Goal: Task Accomplishment & Management: Manage account settings

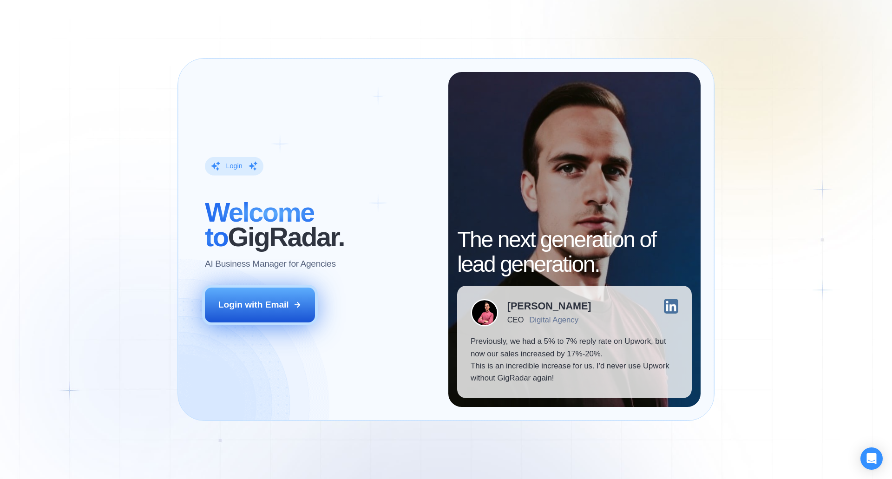
click at [268, 316] on button "Login with Email" at bounding box center [260, 304] width 111 height 34
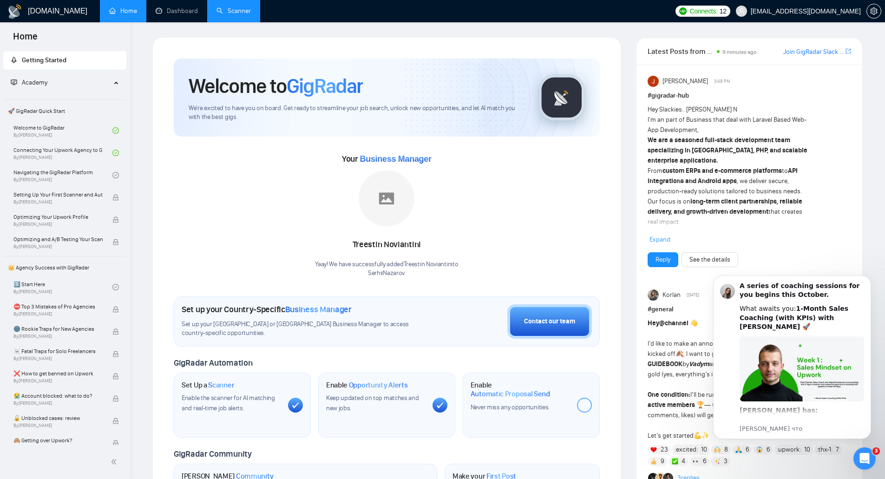
click at [247, 7] on link "Scanner" at bounding box center [233, 11] width 34 height 8
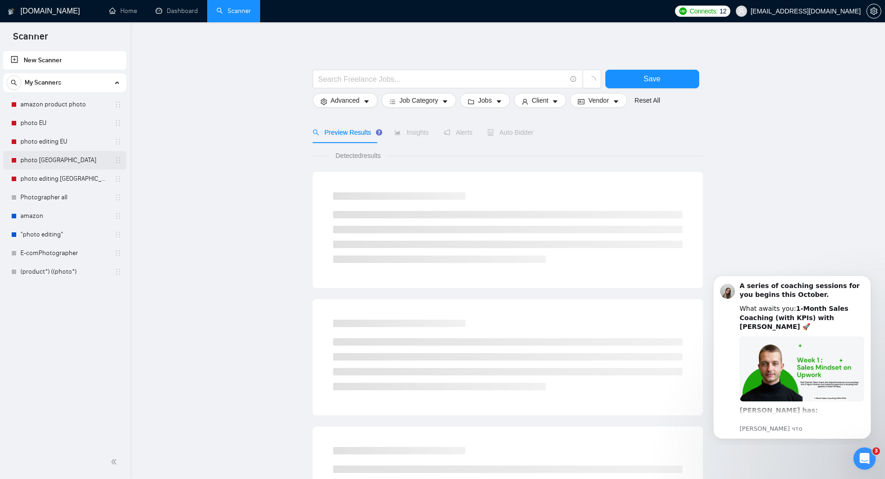
click at [63, 160] on link "photo [GEOGRAPHIC_DATA]" at bounding box center [64, 160] width 88 height 19
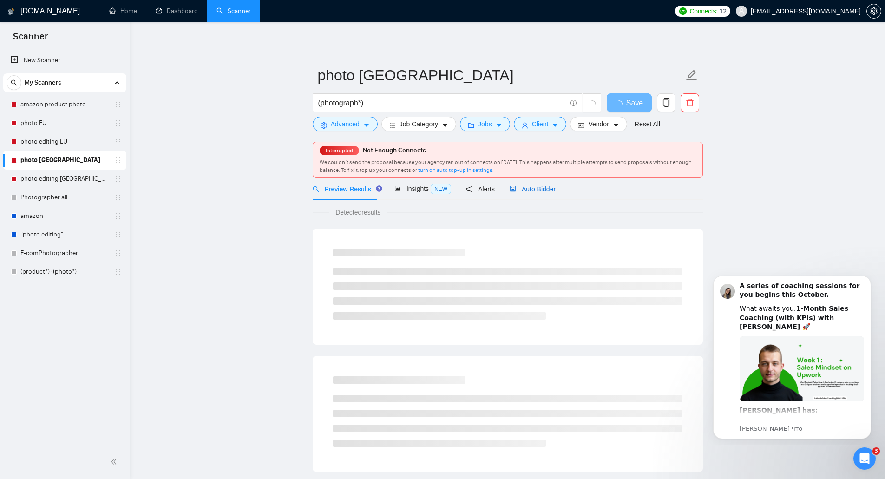
click at [530, 189] on span "Auto Bidder" at bounding box center [532, 188] width 46 height 7
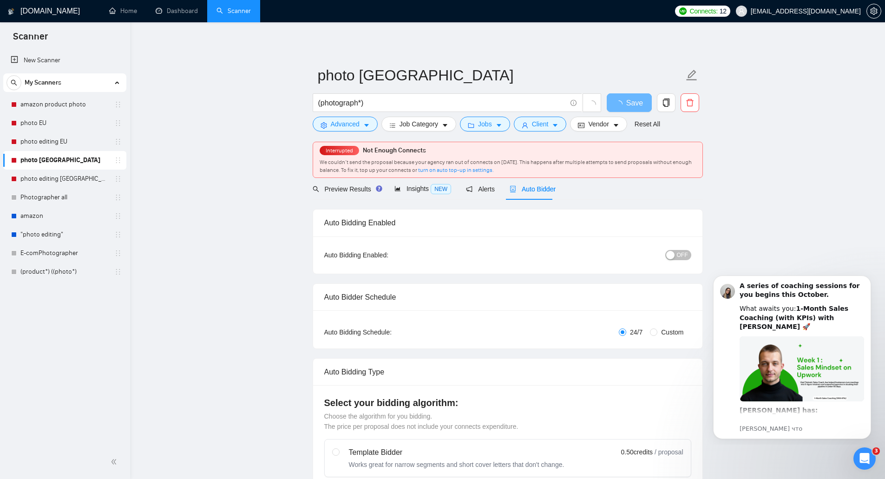
checkbox input "true"
click at [674, 252] on div "button" at bounding box center [670, 255] width 8 height 8
click at [354, 123] on span "Advanced" at bounding box center [345, 124] width 29 height 10
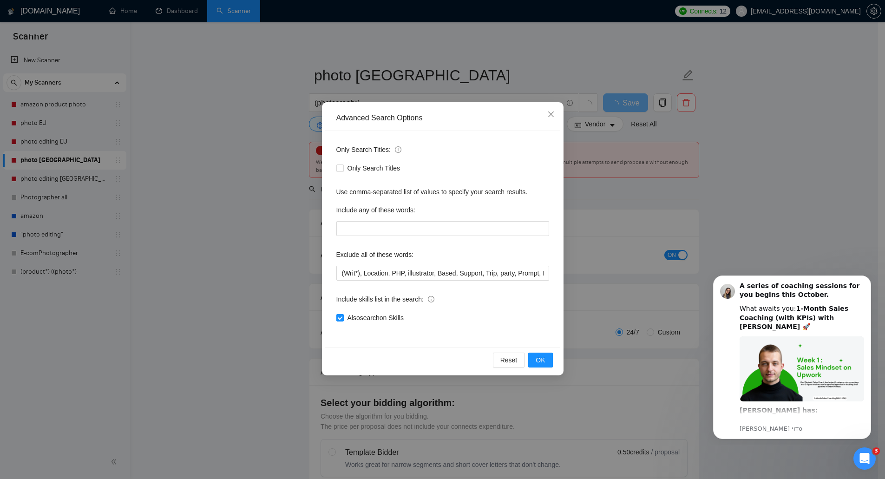
click at [595, 157] on div "Advanced Search Options Only Search Titles: Only Search Titles Use comma-separa…" at bounding box center [442, 239] width 885 height 479
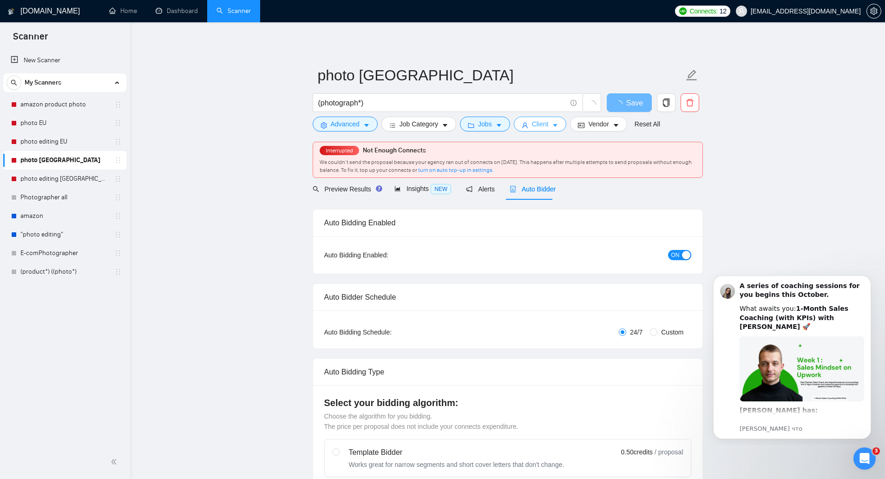
click at [540, 120] on span "Client" at bounding box center [540, 124] width 17 height 10
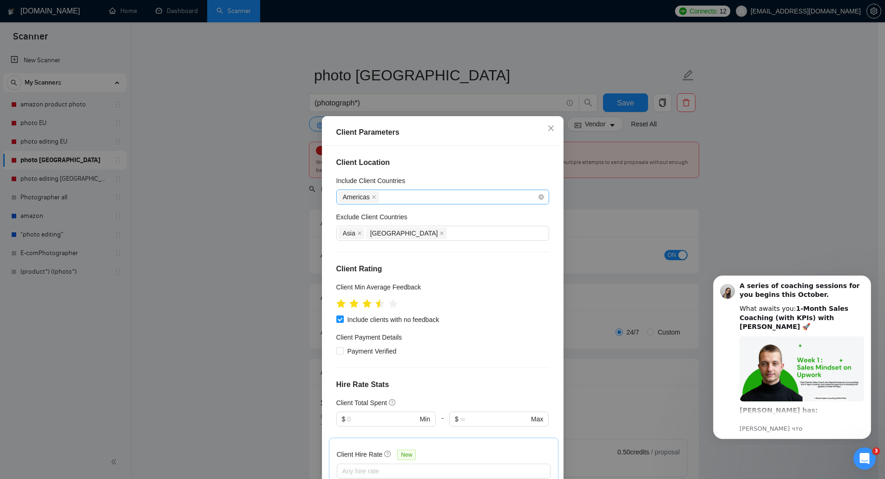
click at [425, 198] on div "Americas" at bounding box center [438, 196] width 199 height 13
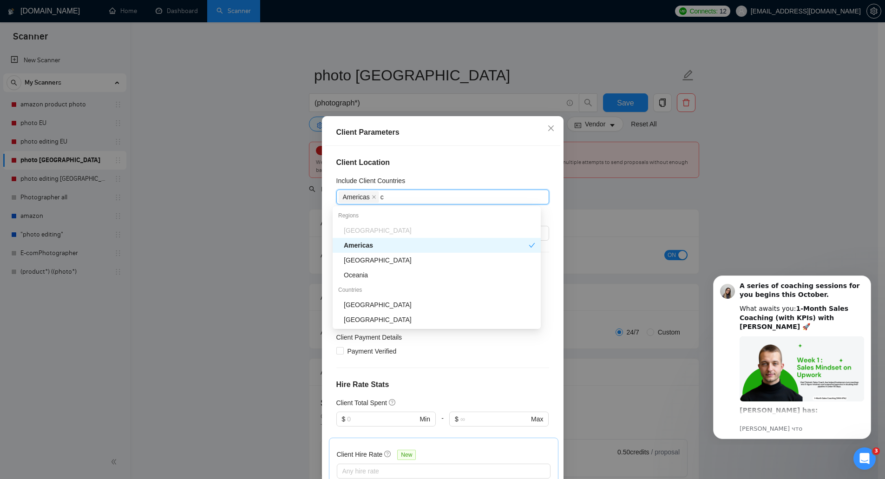
type input "ca"
click at [379, 293] on div "[GEOGRAPHIC_DATA]" at bounding box center [439, 290] width 191 height 10
click at [517, 154] on div "Client Location Include Client Countries [GEOGRAPHIC_DATA] [GEOGRAPHIC_DATA] Ex…" at bounding box center [442, 313] width 235 height 335
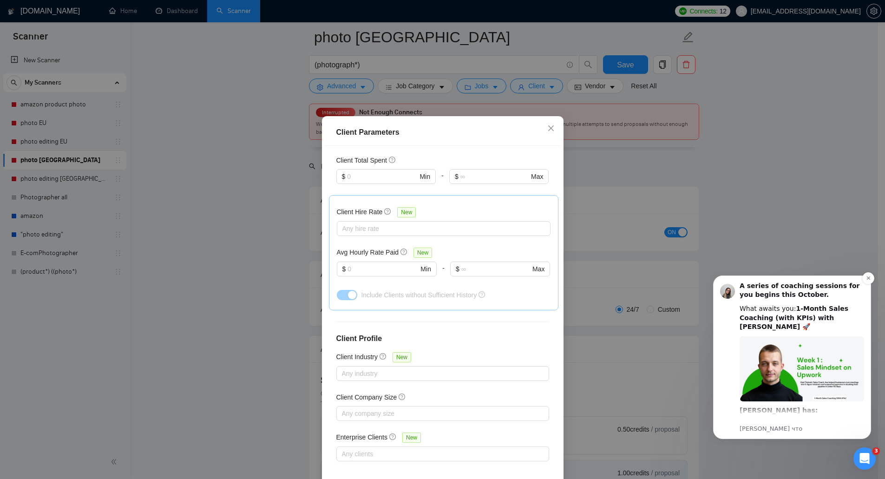
scroll to position [186, 0]
click at [865, 280] on button "Dismiss notification" at bounding box center [868, 278] width 12 height 12
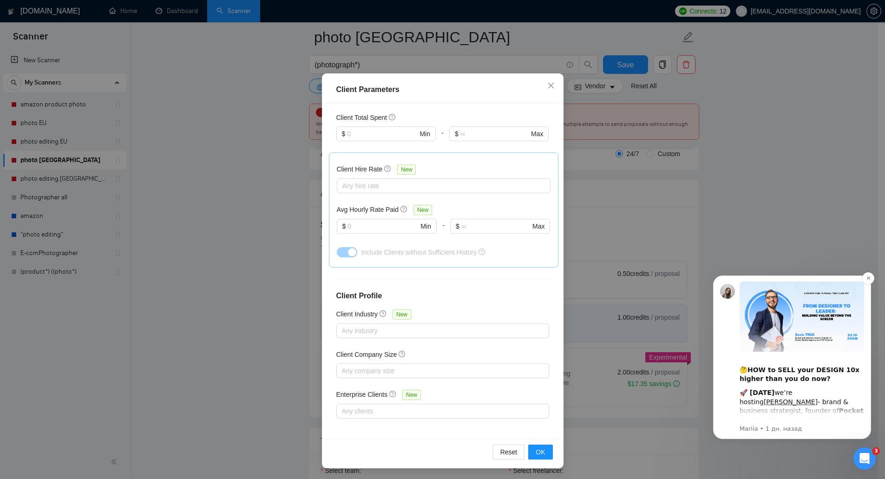
scroll to position [43, 0]
drag, startPoint x: 870, startPoint y: 281, endPoint x: 1558, endPoint y: 549, distance: 738.2
click at [870, 281] on button "Dismiss notification" at bounding box center [868, 278] width 12 height 12
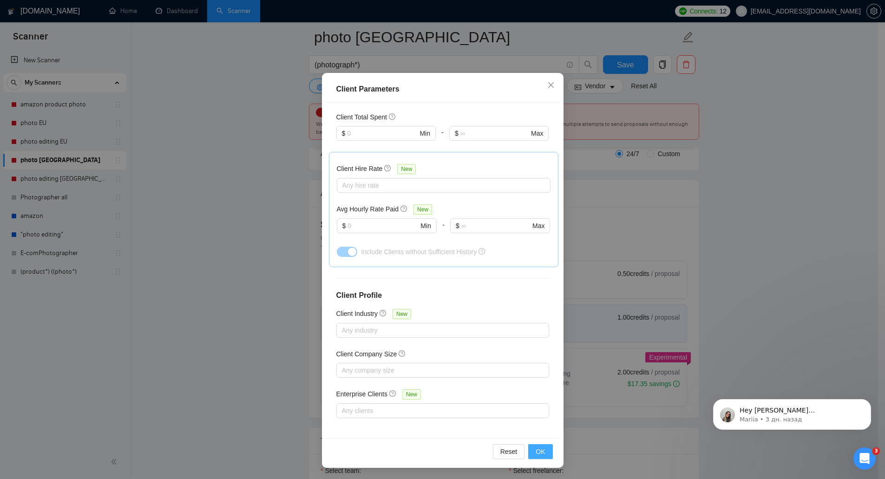
click at [538, 449] on span "OK" at bounding box center [540, 451] width 9 height 10
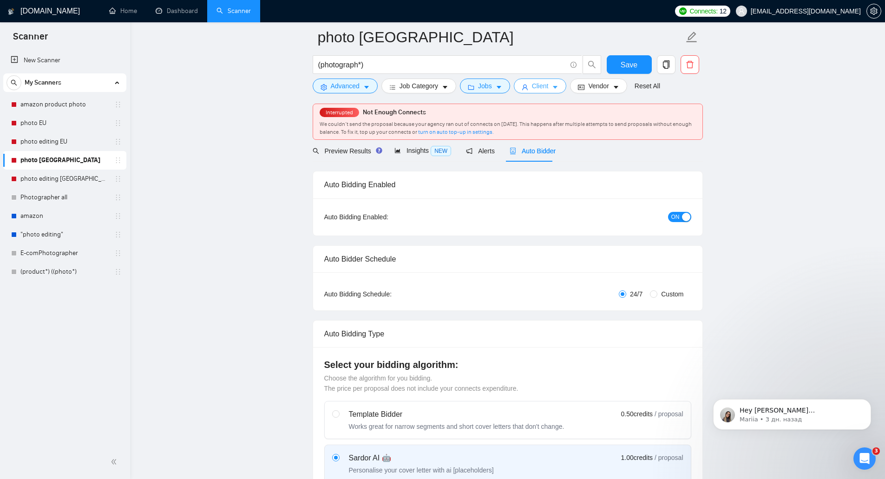
scroll to position [0, 0]
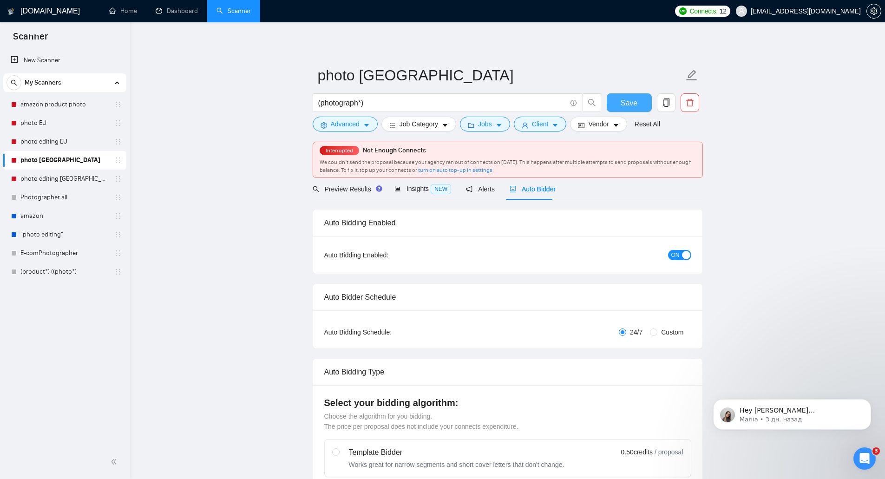
click at [622, 106] on span "Save" at bounding box center [628, 103] width 17 height 12
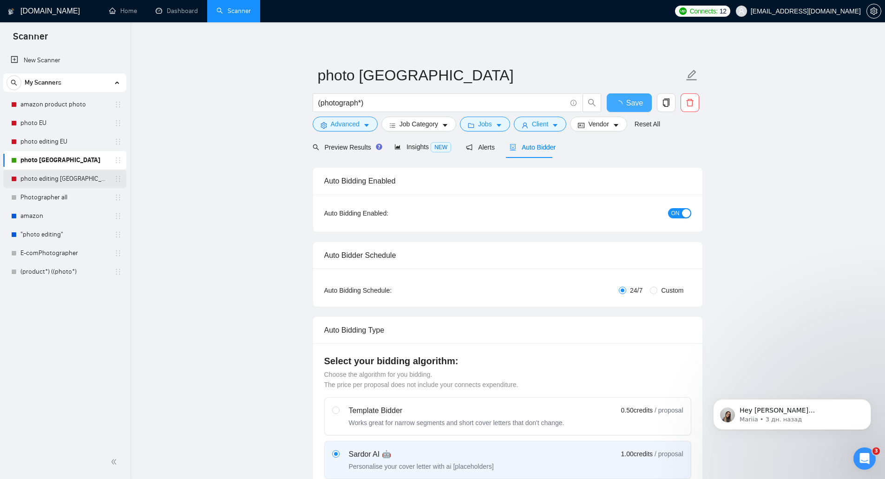
checkbox input "true"
click at [66, 178] on link "photo editing [GEOGRAPHIC_DATA]" at bounding box center [64, 179] width 88 height 19
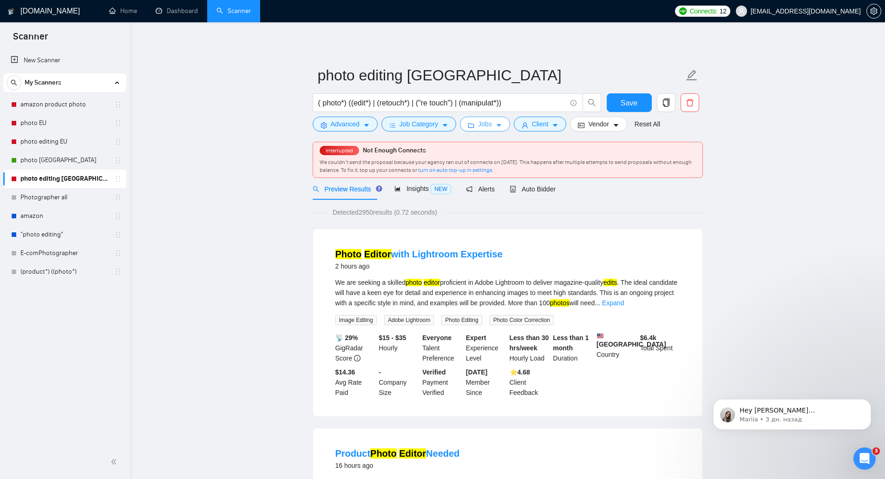
click at [498, 124] on icon "caret-down" at bounding box center [499, 125] width 7 height 7
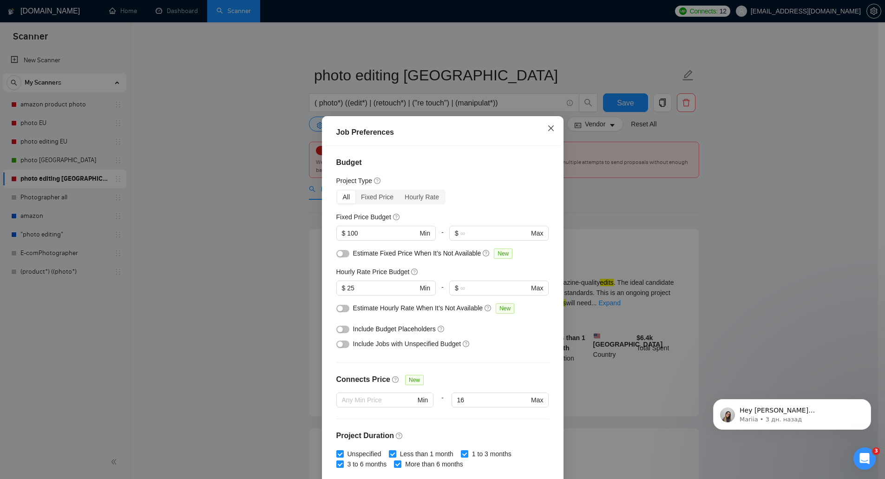
click at [549, 128] on icon "close" at bounding box center [550, 127] width 7 height 7
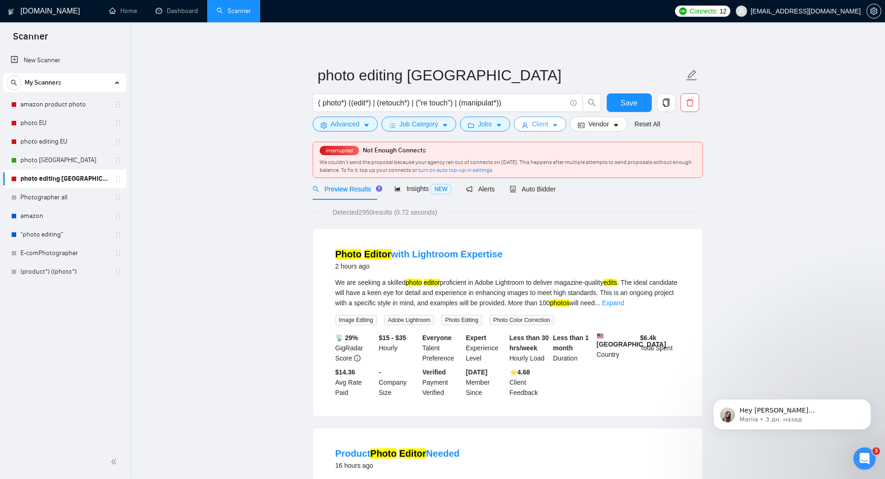
click at [549, 128] on button "Client" at bounding box center [540, 124] width 53 height 15
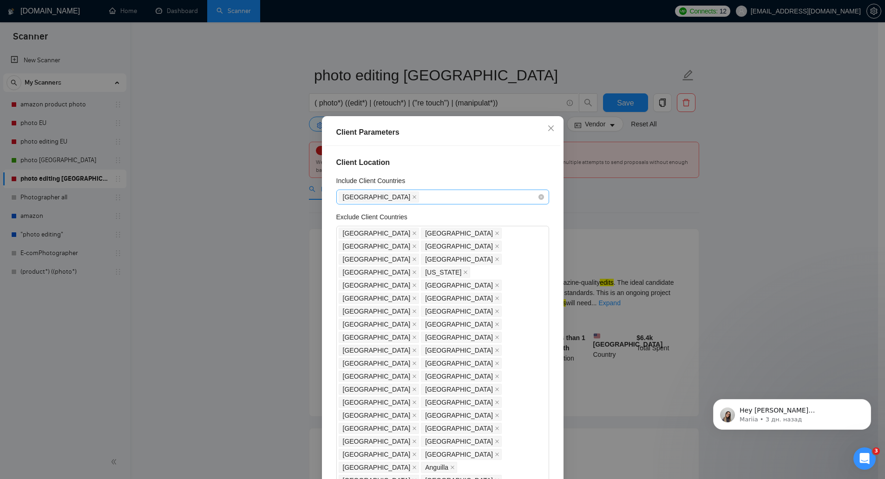
click at [445, 195] on div "[GEOGRAPHIC_DATA]" at bounding box center [438, 196] width 199 height 13
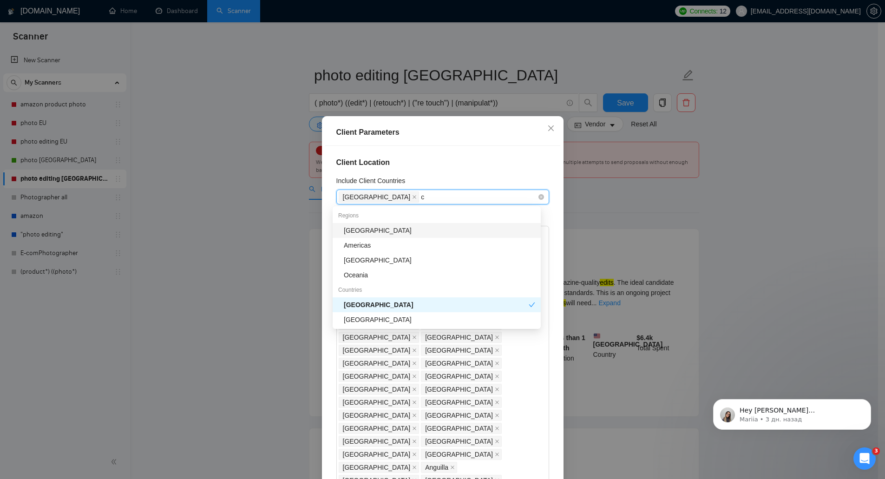
type input "ca"
click at [401, 290] on div "[GEOGRAPHIC_DATA]" at bounding box center [439, 290] width 191 height 10
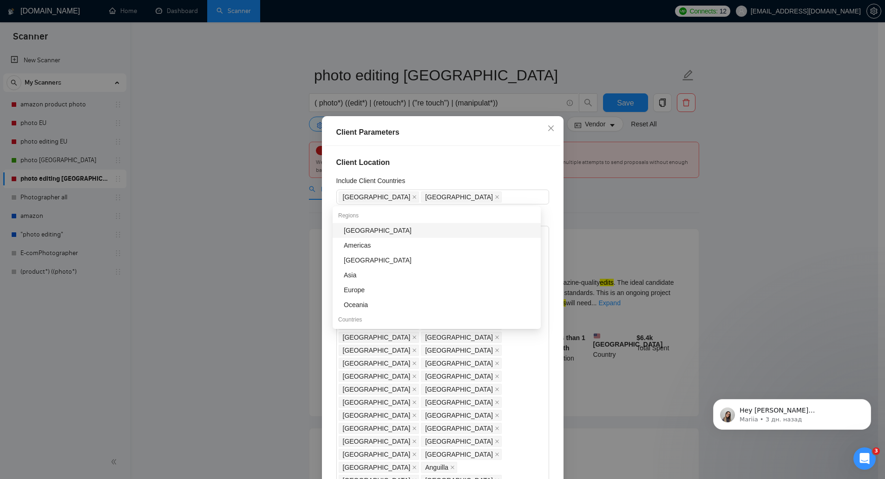
click at [509, 163] on h4 "Client Location" at bounding box center [442, 162] width 213 height 11
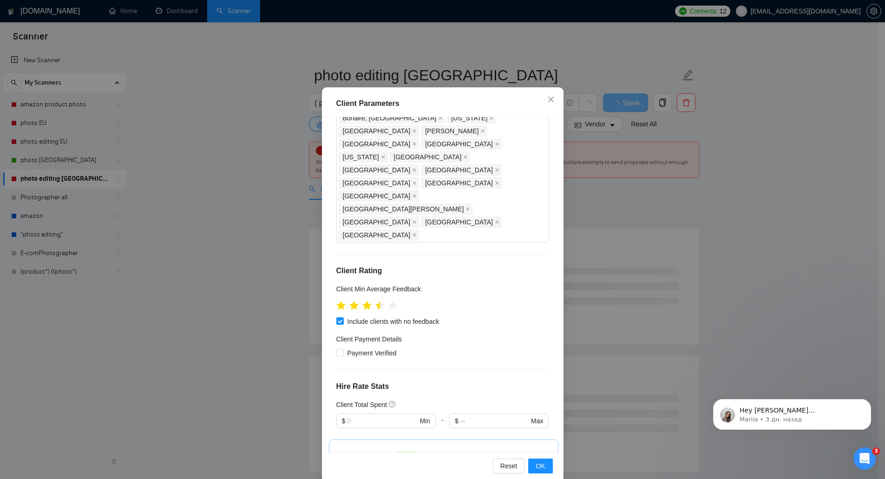
scroll to position [43, 0]
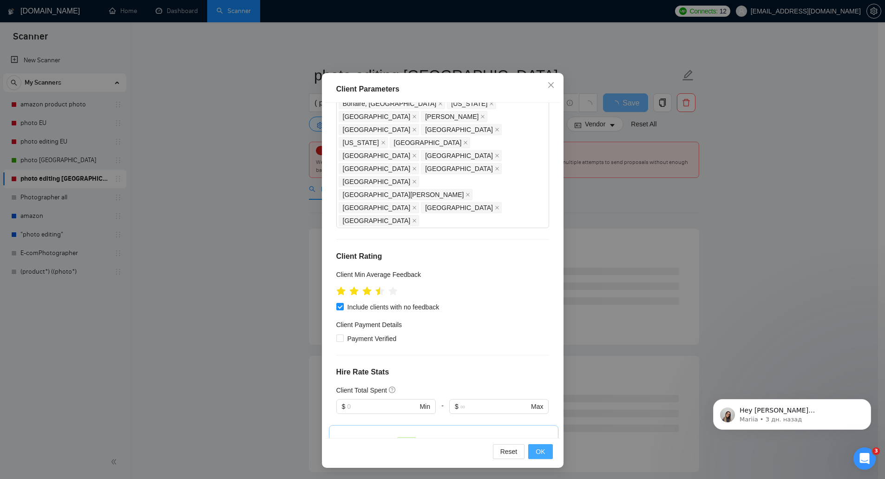
drag, startPoint x: 535, startPoint y: 456, endPoint x: 540, endPoint y: 399, distance: 57.4
click at [536, 456] on span "OK" at bounding box center [540, 451] width 9 height 10
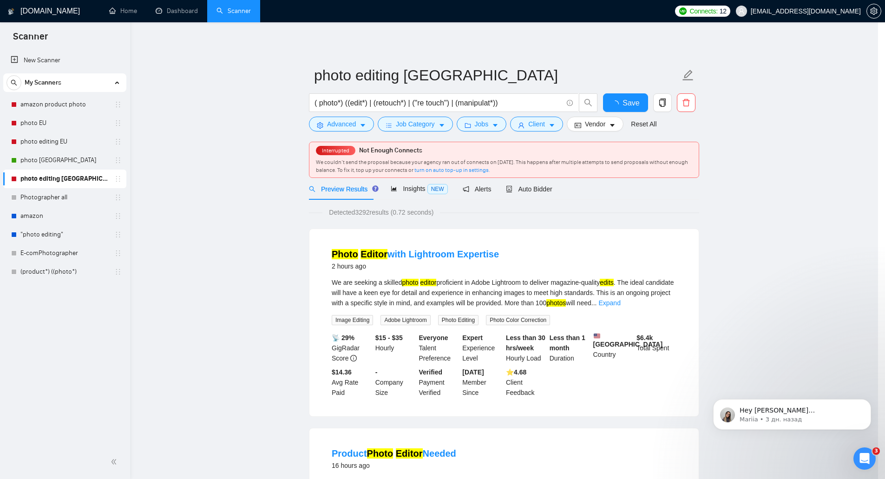
scroll to position [0, 0]
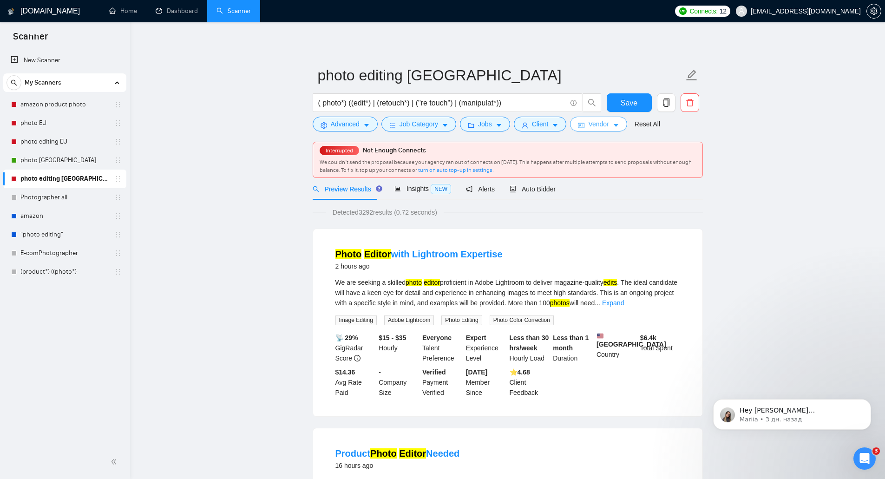
click at [584, 124] on button "Vendor" at bounding box center [598, 124] width 57 height 15
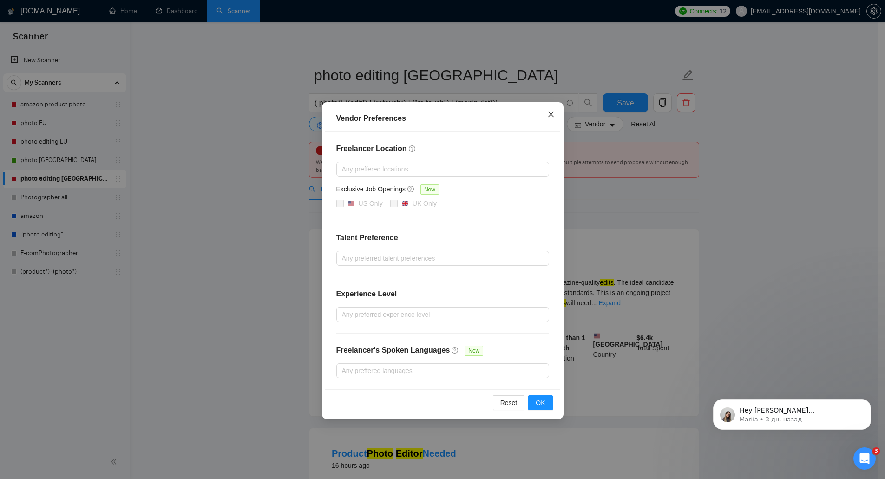
click at [546, 116] on span "Close" at bounding box center [550, 114] width 25 height 25
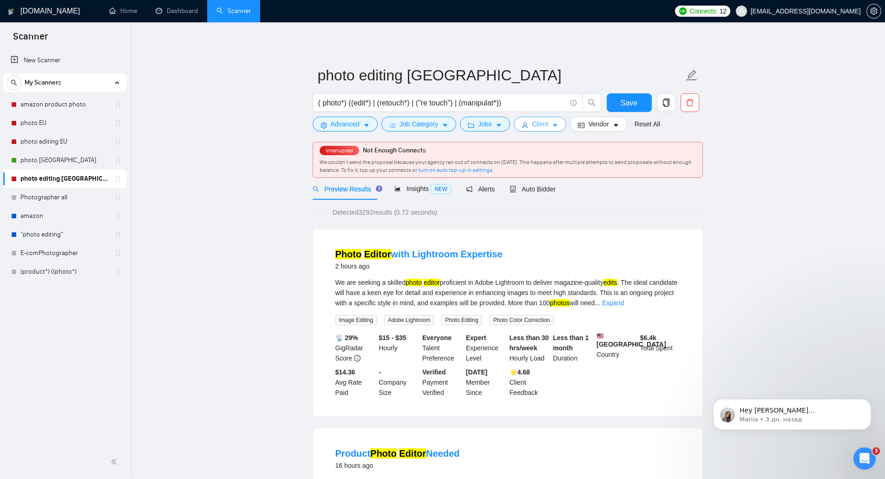
click at [524, 130] on button "Client" at bounding box center [540, 124] width 53 height 15
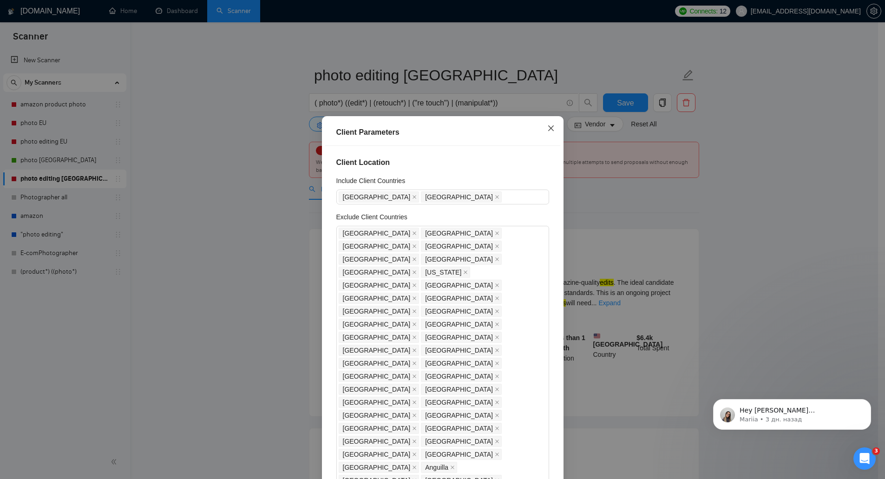
click at [550, 125] on icon "close" at bounding box center [550, 127] width 7 height 7
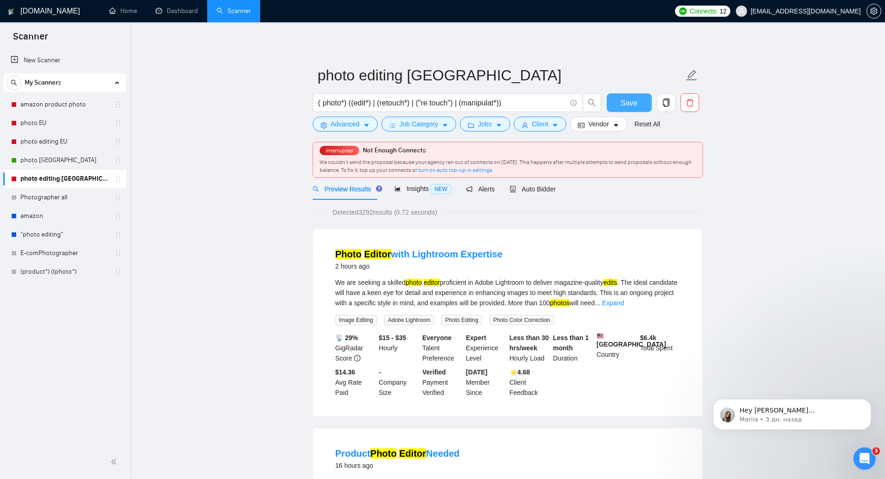
click at [622, 100] on span "Save" at bounding box center [628, 103] width 17 height 12
click at [532, 126] on span "Client" at bounding box center [540, 124] width 17 height 10
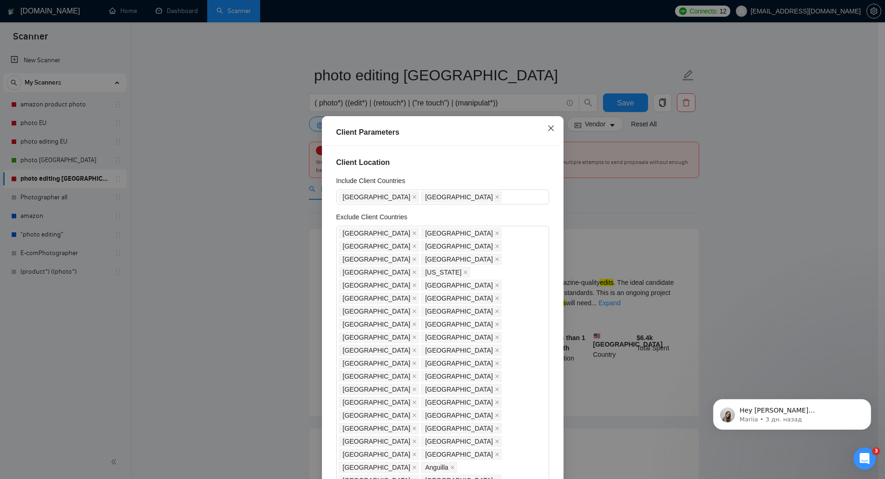
click at [547, 127] on icon "close" at bounding box center [550, 127] width 7 height 7
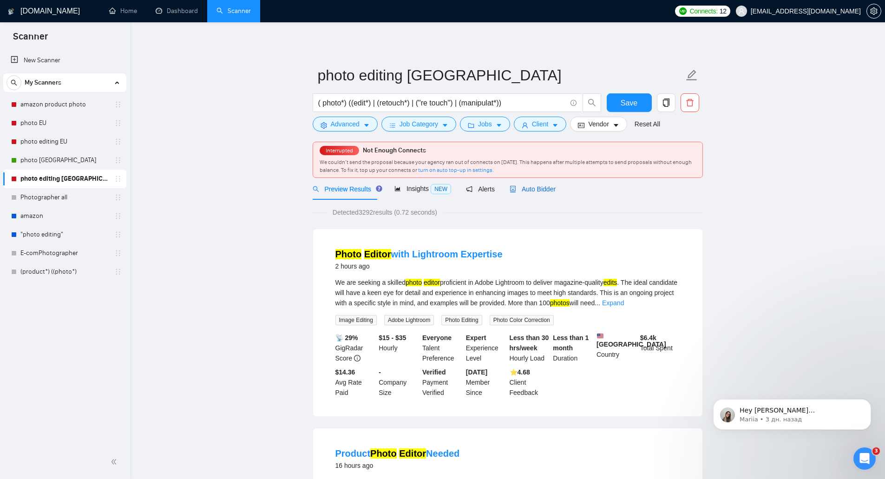
click at [541, 184] on div "Auto Bidder" at bounding box center [532, 189] width 46 height 10
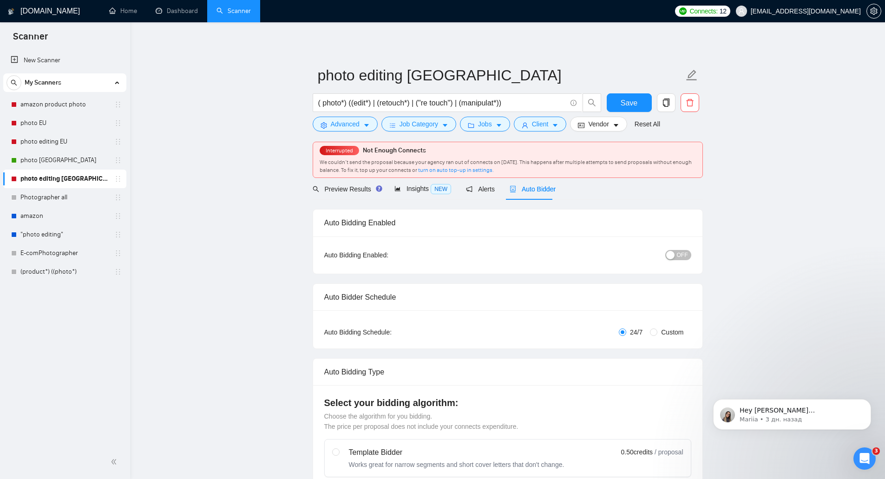
checkbox input "true"
click at [678, 255] on span "OFF" at bounding box center [682, 255] width 11 height 10
click at [632, 109] on button "Save" at bounding box center [629, 102] width 45 height 19
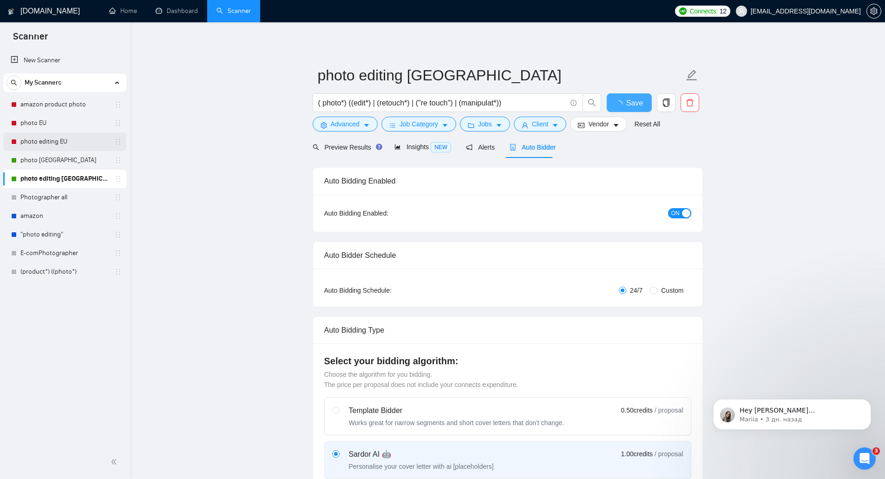
checkbox input "true"
click at [50, 143] on link "photo editing EU" at bounding box center [64, 141] width 88 height 19
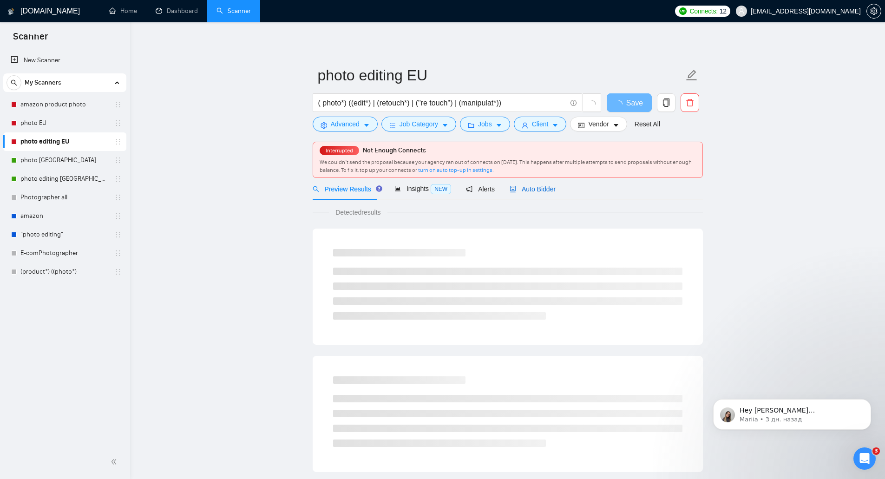
click at [536, 191] on span "Auto Bidder" at bounding box center [532, 188] width 46 height 7
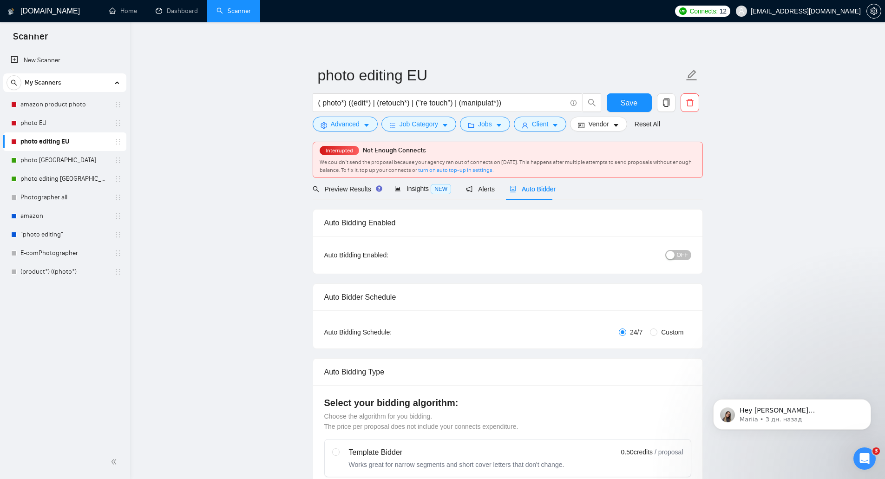
click at [685, 261] on div "OFF" at bounding box center [629, 255] width 122 height 15
click at [682, 252] on span "OFF" at bounding box center [682, 255] width 11 height 10
click at [625, 106] on span "Save" at bounding box center [628, 103] width 17 height 12
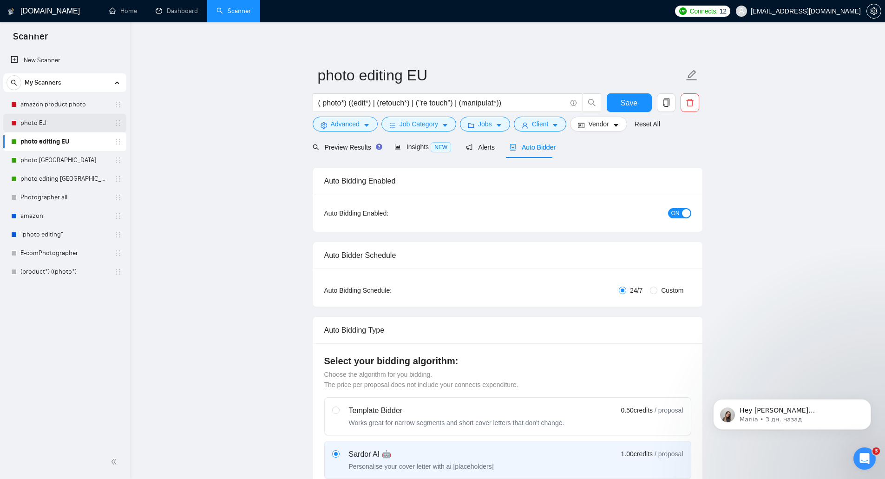
click at [55, 120] on link "photo EU" at bounding box center [64, 123] width 88 height 19
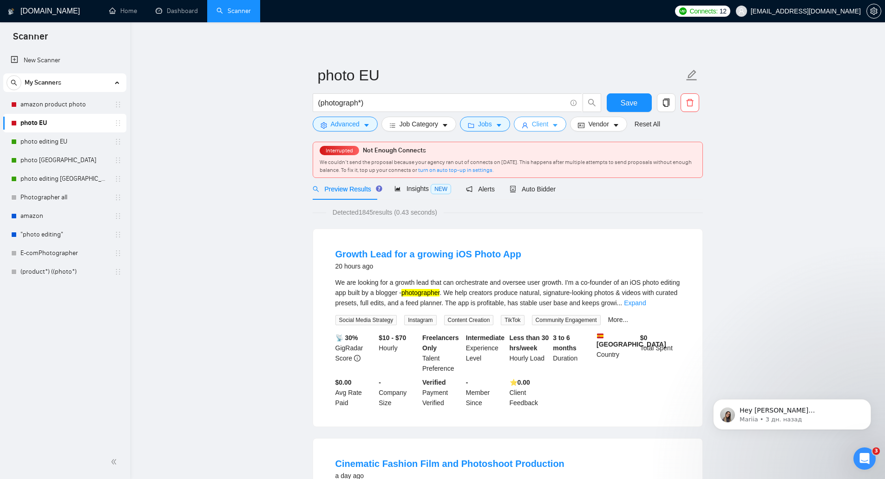
click at [540, 124] on span "Client" at bounding box center [540, 124] width 17 height 10
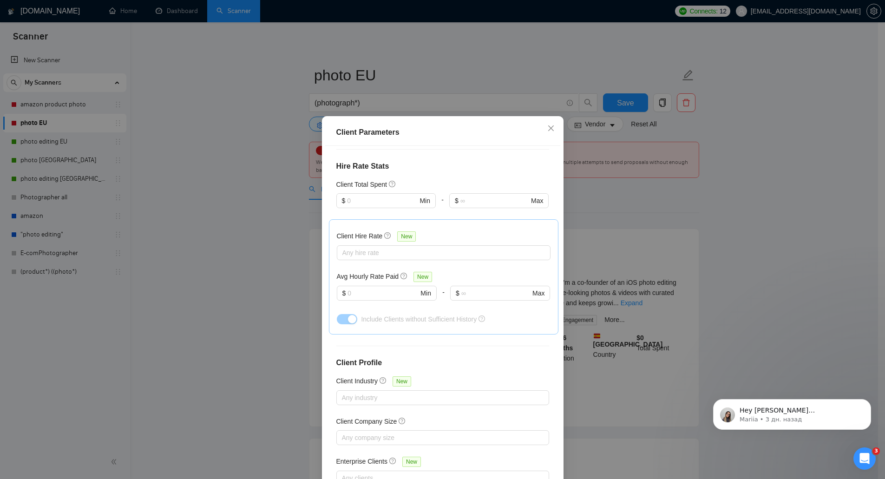
scroll to position [242, 0]
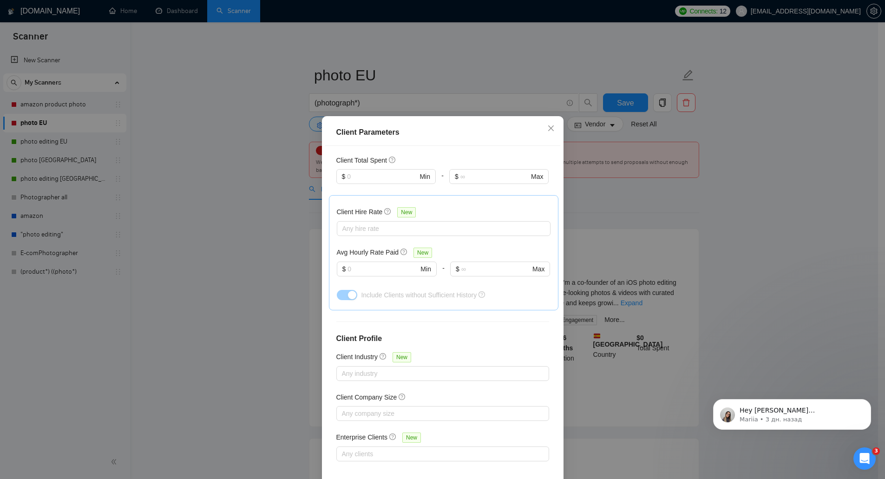
click at [633, 199] on div "Client Parameters Client Location Include Client Countries [GEOGRAPHIC_DATA] Ex…" at bounding box center [442, 239] width 885 height 479
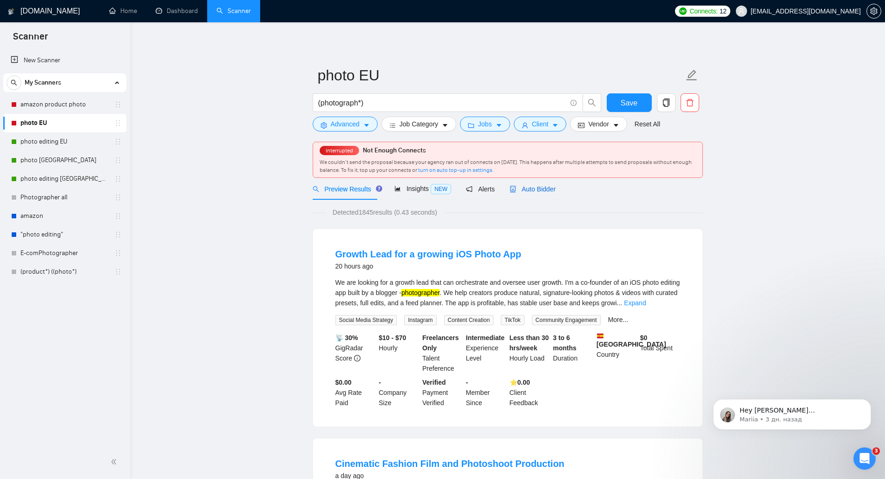
click at [541, 185] on span "Auto Bidder" at bounding box center [532, 188] width 46 height 7
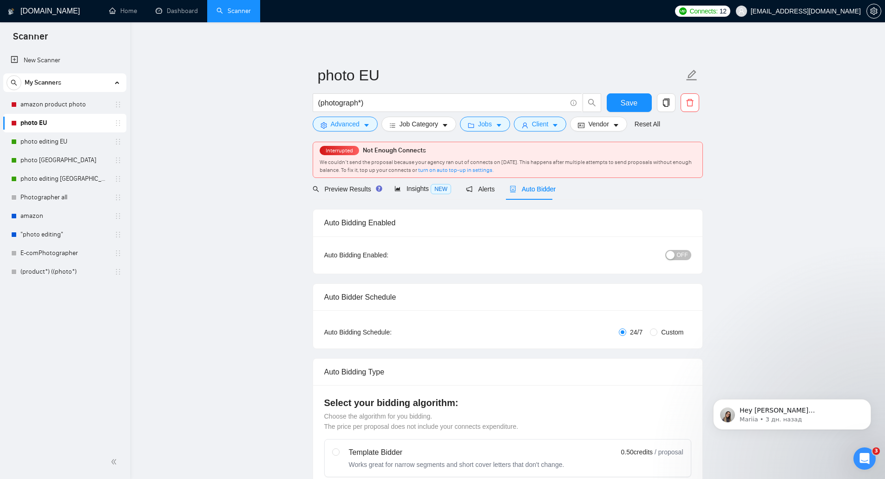
checkbox input "true"
click at [673, 258] on div "button" at bounding box center [670, 255] width 8 height 8
click at [621, 102] on span "Save" at bounding box center [628, 103] width 17 height 12
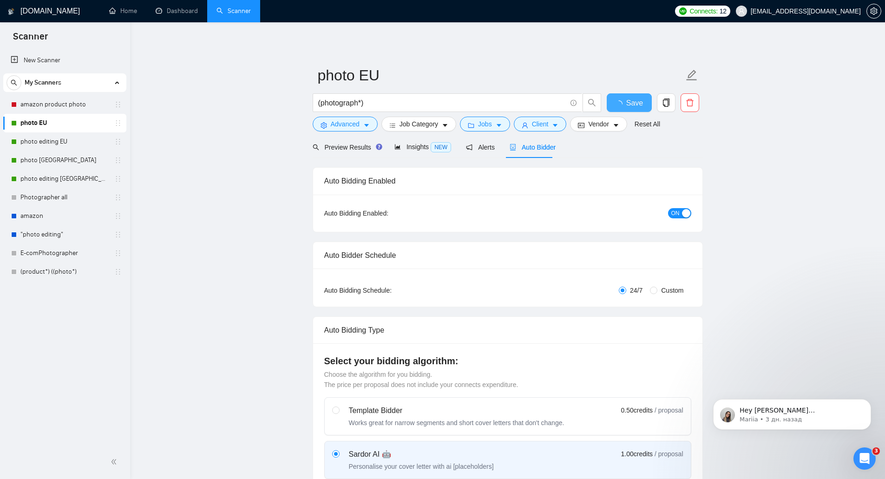
checkbox input "true"
click at [76, 106] on link "amazon product photo" at bounding box center [64, 104] width 88 height 19
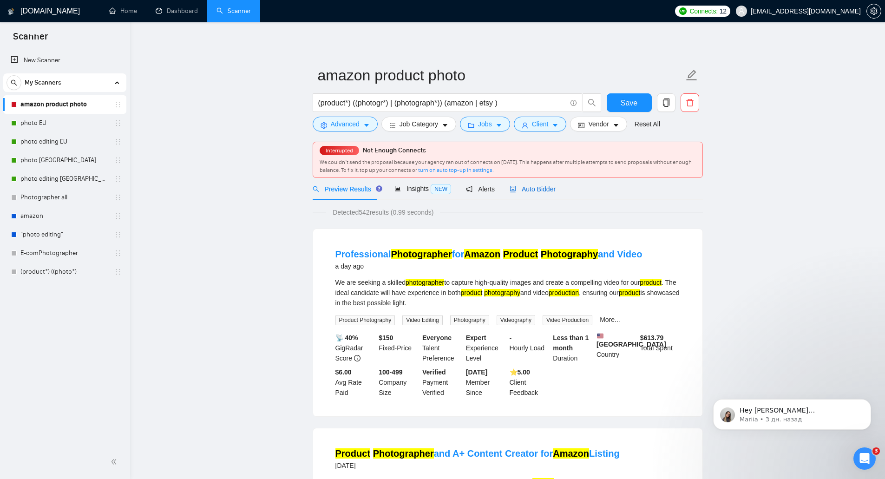
click at [520, 186] on span "Auto Bidder" at bounding box center [532, 188] width 46 height 7
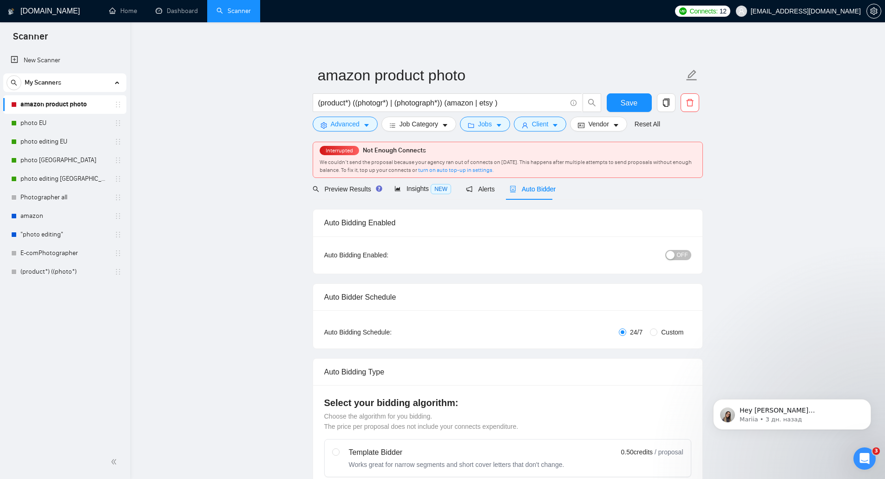
click at [674, 251] on div "button" at bounding box center [670, 255] width 8 height 8
click at [634, 99] on span "Save" at bounding box center [628, 103] width 17 height 12
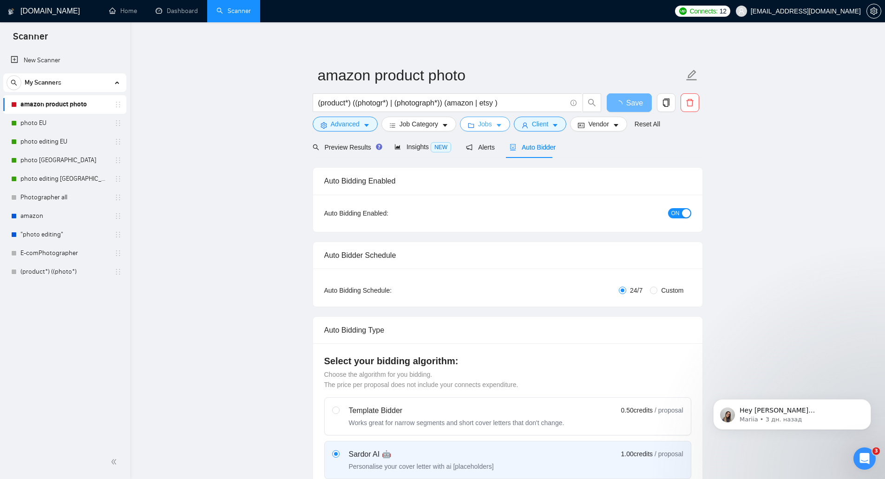
click at [482, 124] on span "Jobs" at bounding box center [485, 124] width 14 height 10
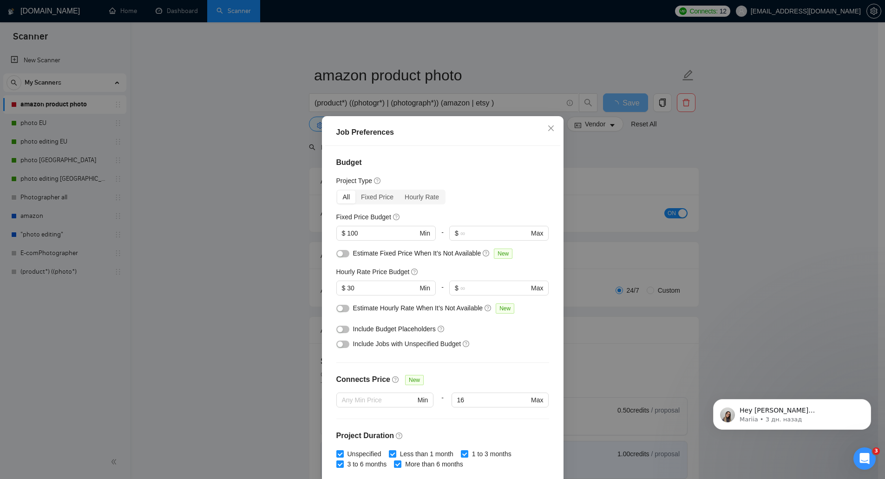
click at [585, 152] on div "Job Preferences Budget Project Type All Fixed Price Hourly Rate Fixed Price Bud…" at bounding box center [442, 239] width 885 height 479
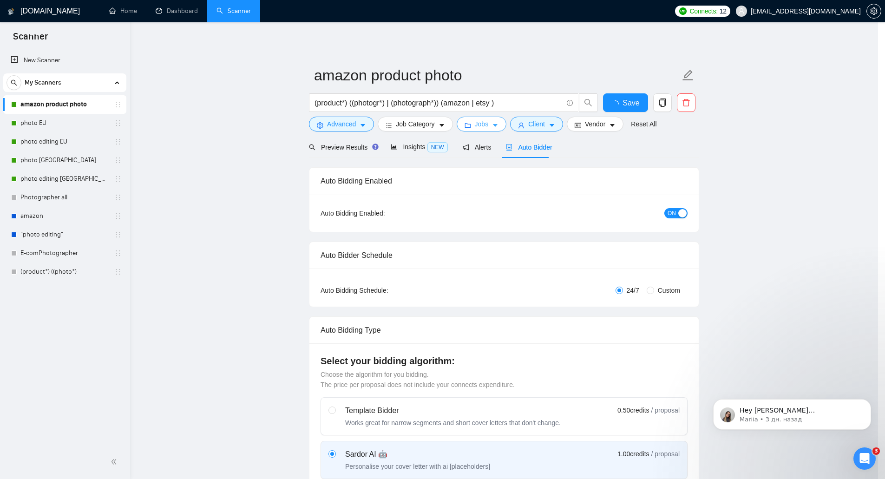
click at [542, 122] on div "Job Preferences Budget Project Type All Fixed Price Hourly Rate Fixed Price Bud…" at bounding box center [442, 239] width 885 height 479
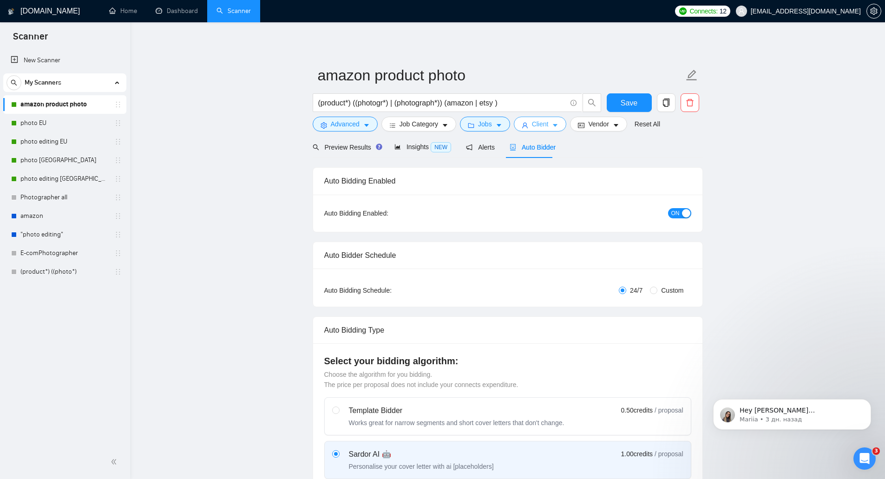
click at [542, 122] on span "Client" at bounding box center [540, 124] width 17 height 10
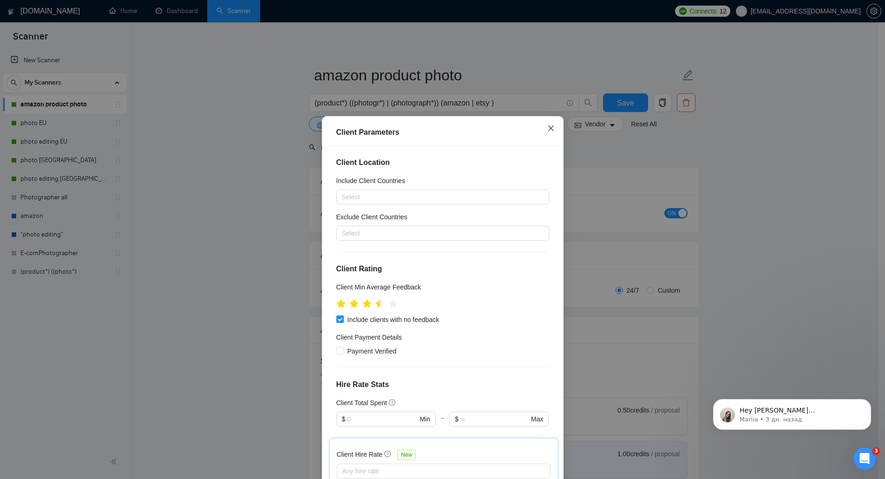
click at [541, 126] on span "Close" at bounding box center [550, 128] width 25 height 25
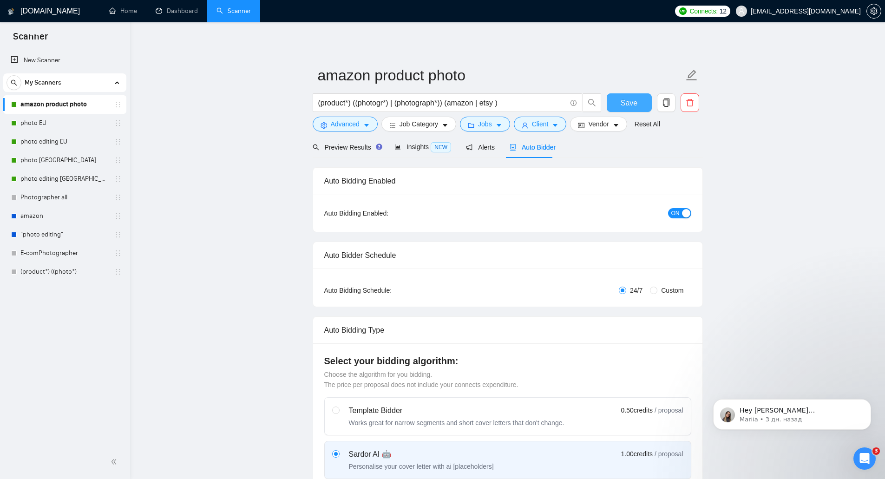
click at [648, 105] on button "Save" at bounding box center [629, 102] width 45 height 19
click at [171, 13] on link "Dashboard" at bounding box center [177, 11] width 42 height 8
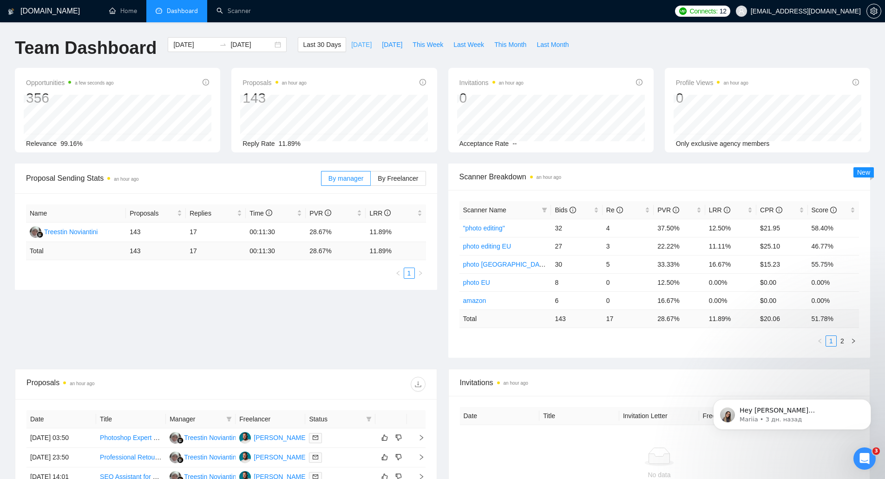
click at [351, 48] on span "[DATE]" at bounding box center [361, 44] width 20 height 10
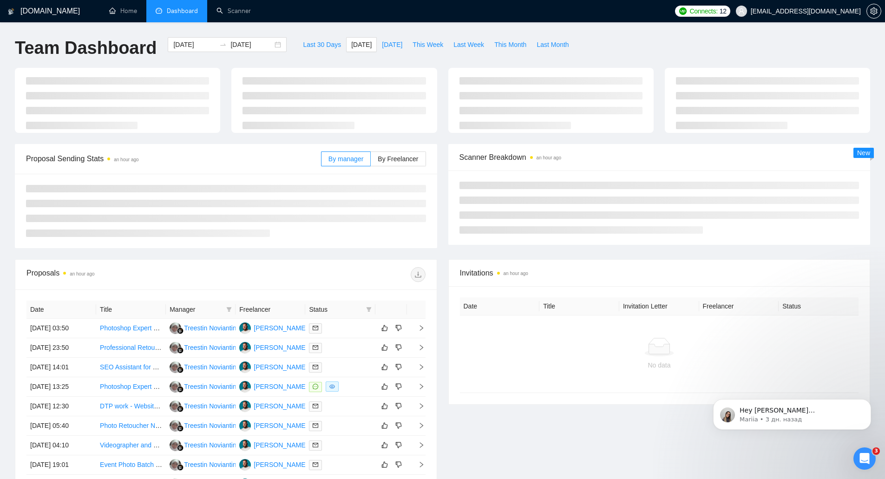
type input "[DATE]"
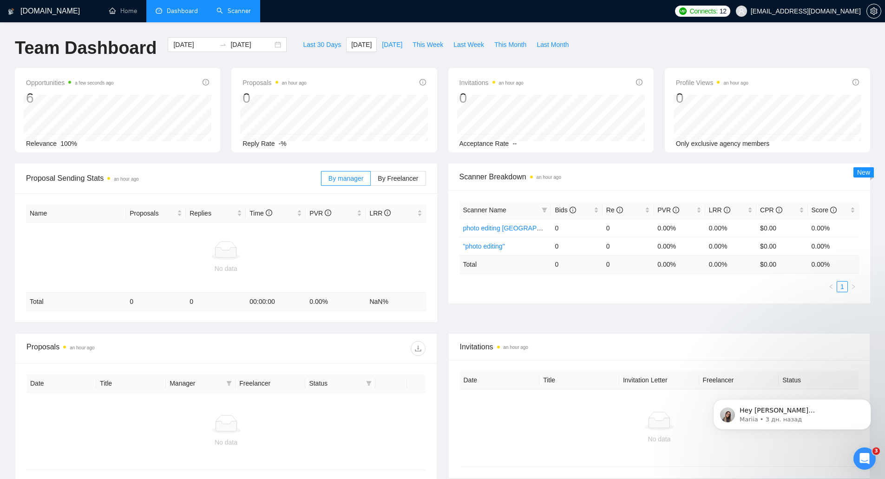
click at [251, 15] on link "Scanner" at bounding box center [233, 11] width 34 height 8
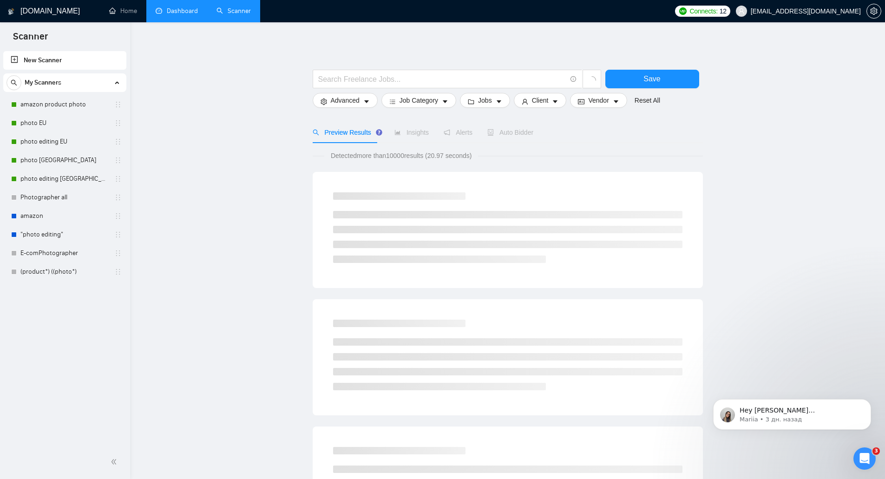
click at [717, 14] on span "Connects:" at bounding box center [703, 11] width 28 height 10
click at [739, 62] on span "Auto Top-Up is OFF" at bounding box center [716, 62] width 48 height 6
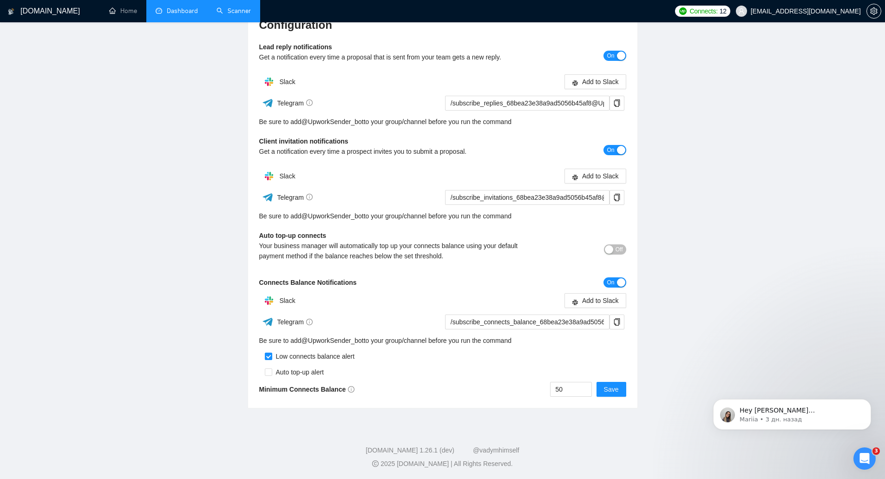
scroll to position [120, 0]
drag, startPoint x: 419, startPoint y: 240, endPoint x: 366, endPoint y: 249, distance: 54.7
click at [366, 249] on div "Your business manager will automatically top up your connects balance using you…" at bounding box center [396, 250] width 275 height 20
click at [609, 244] on div "button" at bounding box center [609, 248] width 8 height 8
click at [268, 371] on input "checkbox" at bounding box center [268, 370] width 7 height 7
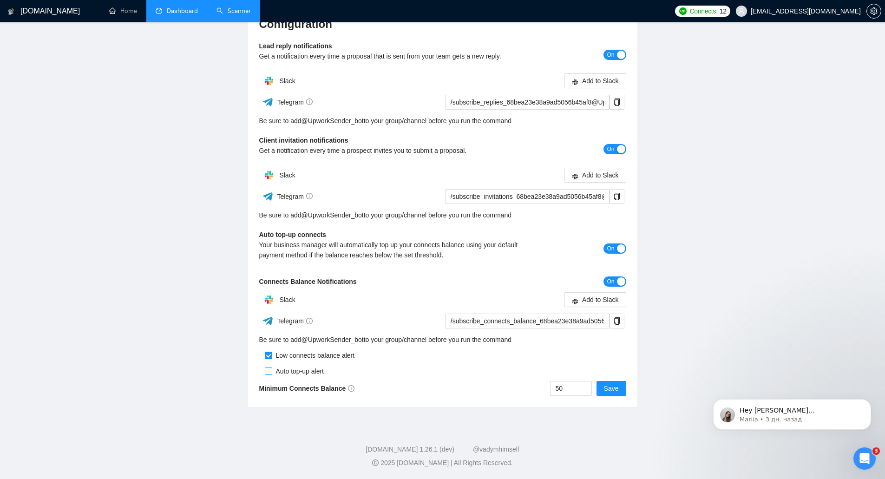
checkbox input "true"
drag, startPoint x: 567, startPoint y: 389, endPoint x: 552, endPoint y: 397, distance: 16.4
click at [552, 397] on div "Configuration Lead reply notifications Get a notification every time a proposal…" at bounding box center [442, 207] width 389 height 402
type input "30"
click at [615, 390] on span "Save" at bounding box center [611, 388] width 15 height 10
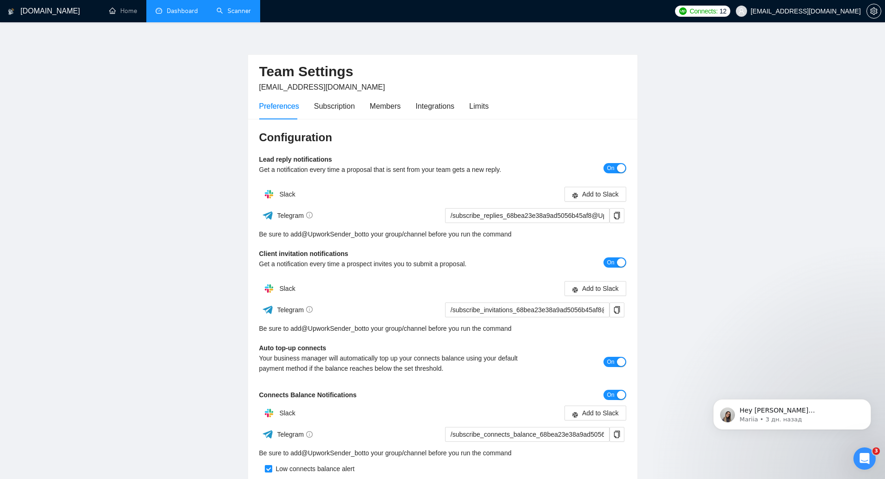
scroll to position [0, 0]
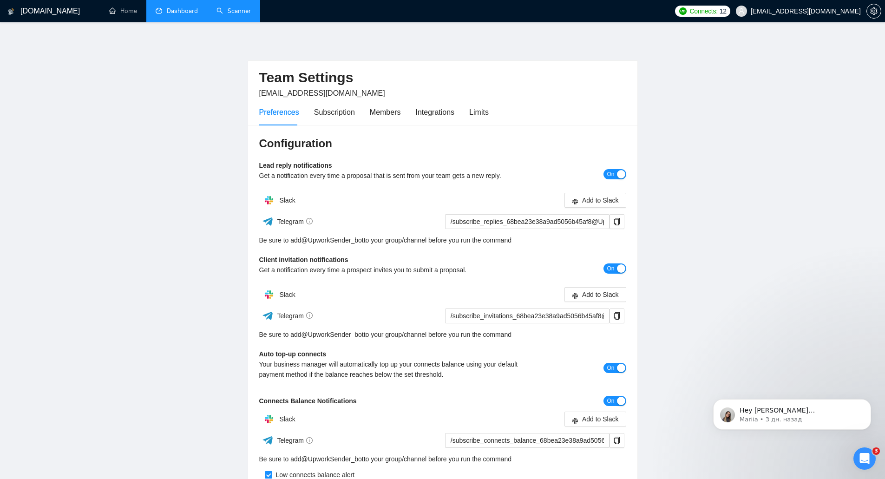
click at [198, 14] on link "Dashboard" at bounding box center [177, 11] width 42 height 8
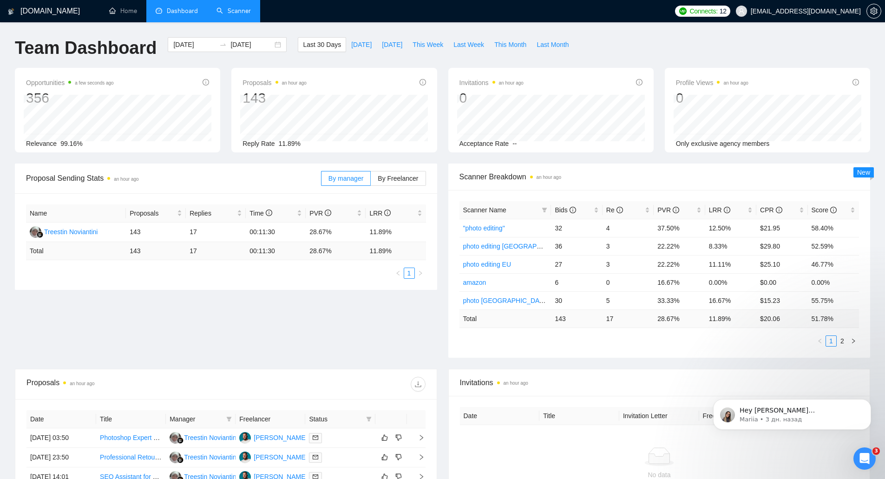
click at [230, 13] on link "Scanner" at bounding box center [233, 11] width 34 height 8
